Goal: Book appointment/travel/reservation

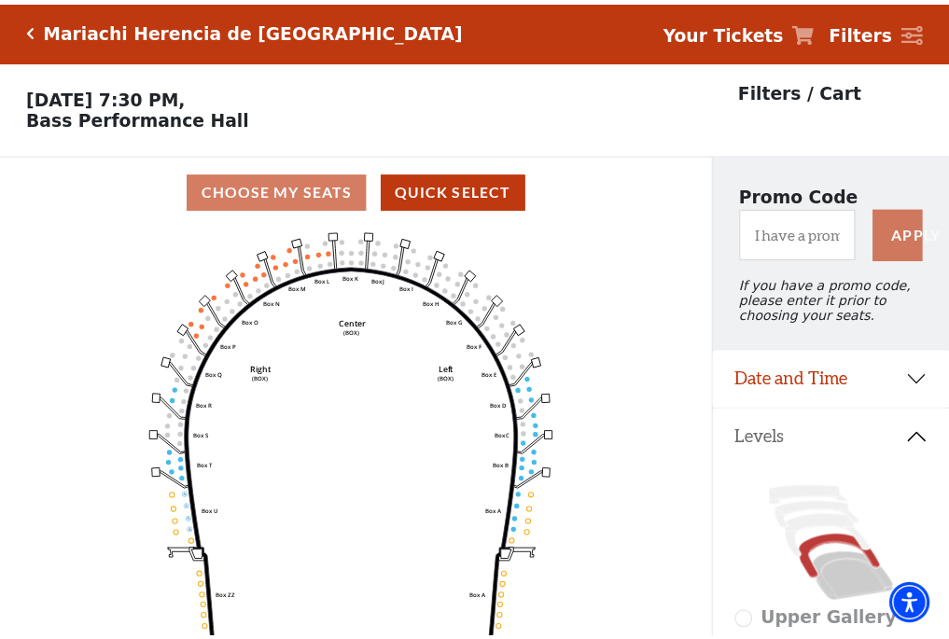
scroll to position [87, 0]
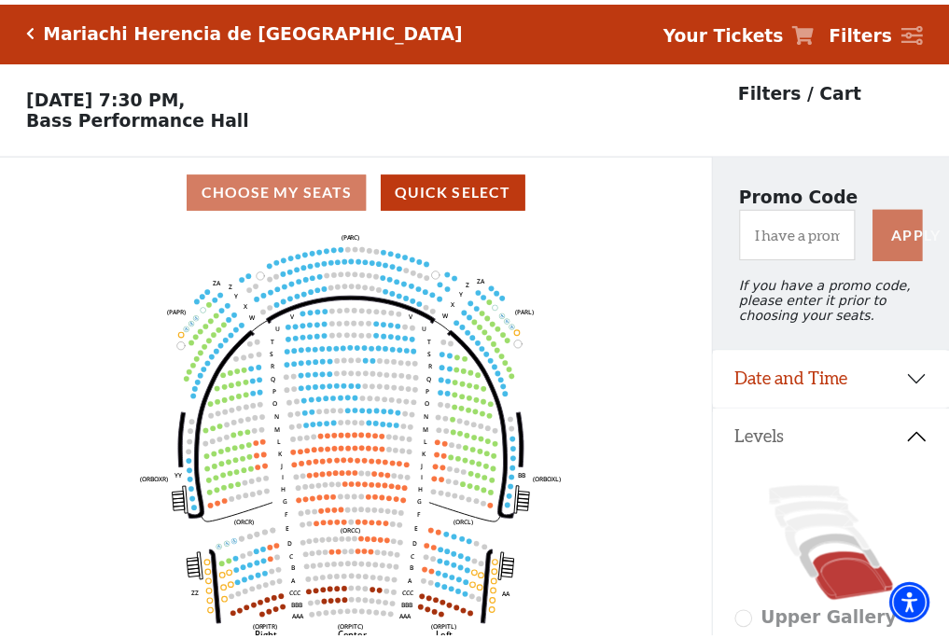
scroll to position [87, 0]
